Goal: Use online tool/utility

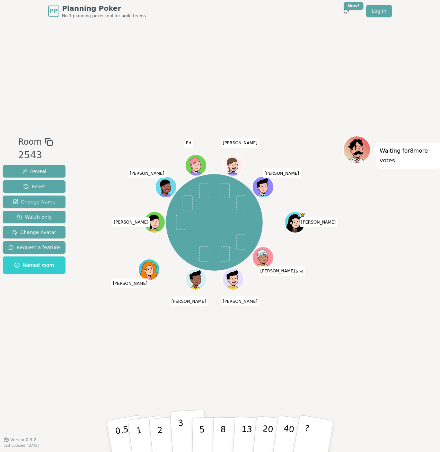
click at [173, 428] on button "3" at bounding box center [189, 437] width 38 height 54
drag, startPoint x: 203, startPoint y: 434, endPoint x: 200, endPoint y: 430, distance: 5.4
click at [203, 434] on p "5" at bounding box center [202, 436] width 6 height 37
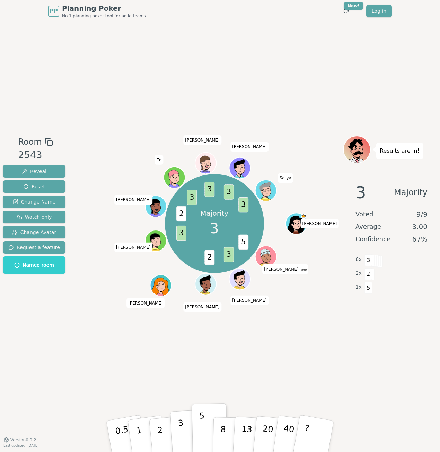
click at [181, 436] on p "3" at bounding box center [182, 437] width 8 height 38
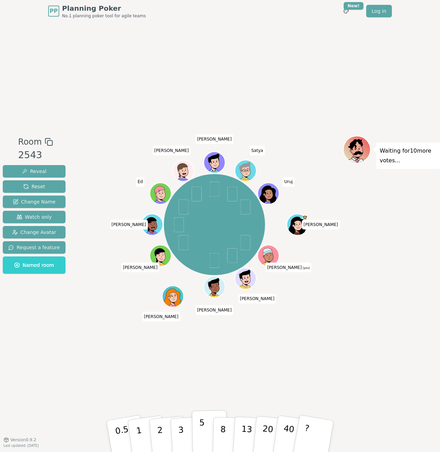
click at [200, 425] on p "5" at bounding box center [202, 436] width 6 height 37
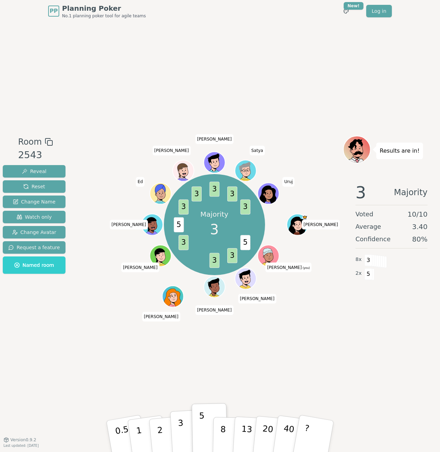
click at [188, 427] on button "3" at bounding box center [189, 437] width 38 height 54
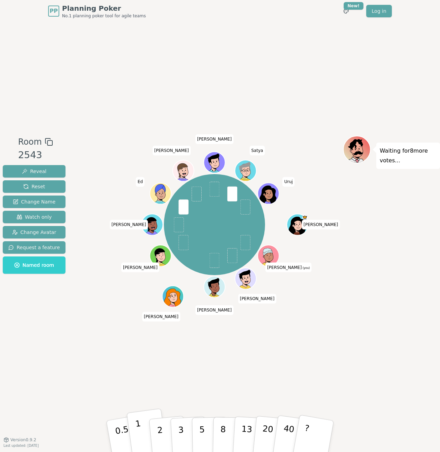
click at [140, 431] on p "1" at bounding box center [140, 438] width 10 height 38
click at [126, 433] on p "0.5" at bounding box center [122, 437] width 19 height 39
click at [137, 431] on p "1" at bounding box center [140, 438] width 10 height 38
click at [200, 430] on p "5" at bounding box center [202, 436] width 6 height 37
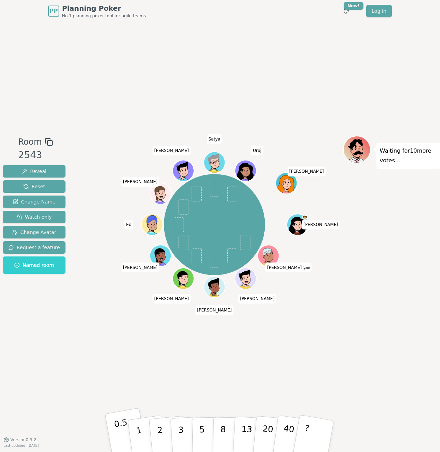
drag, startPoint x: 134, startPoint y: 436, endPoint x: 127, endPoint y: 439, distance: 7.0
click at [134, 436] on button "1" at bounding box center [147, 443] width 41 height 56
click at [120, 431] on p "0.5" at bounding box center [122, 437] width 19 height 39
click at [158, 433] on p "2" at bounding box center [160, 438] width 9 height 38
drag, startPoint x: 436, startPoint y: 146, endPoint x: 373, endPoint y: 274, distance: 142.8
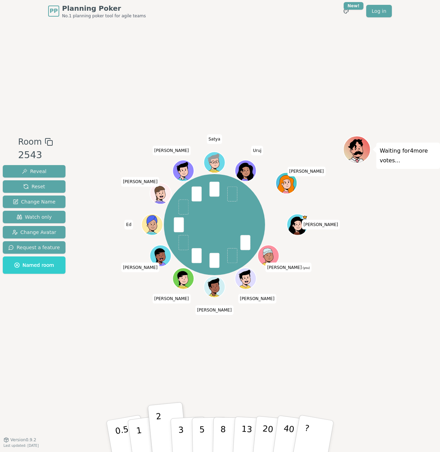
click at [373, 274] on div "Waiting for 4 more votes..." at bounding box center [391, 231] width 97 height 190
